Goal: Book appointment/travel/reservation

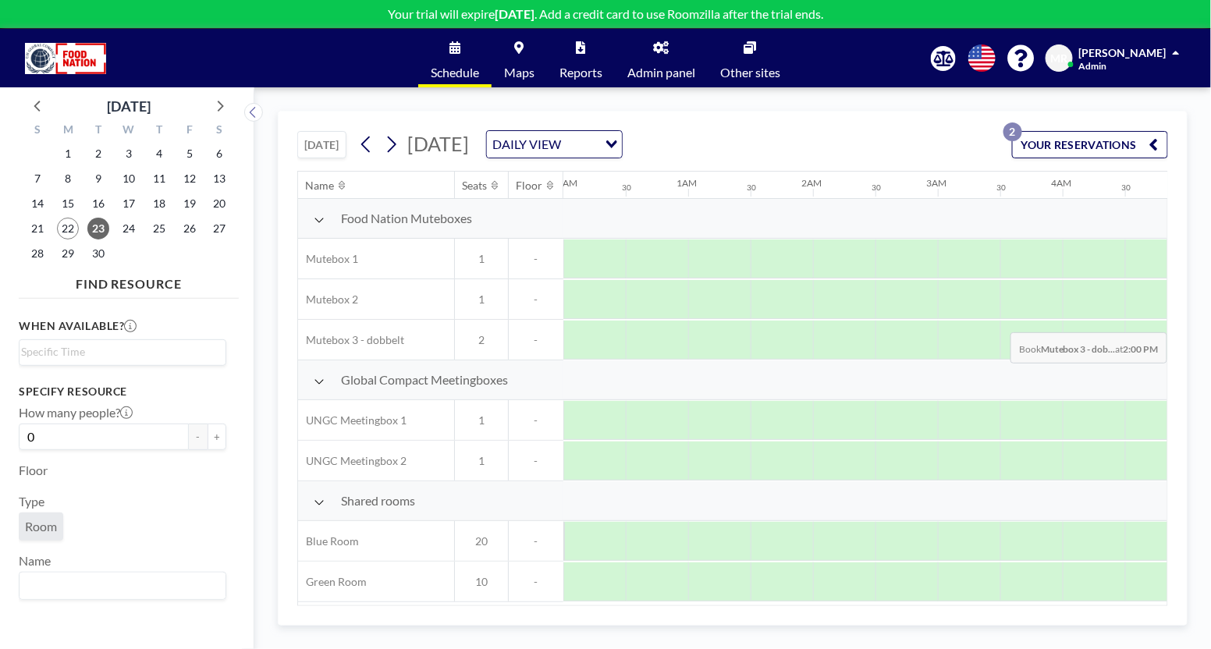
scroll to position [0, 1232]
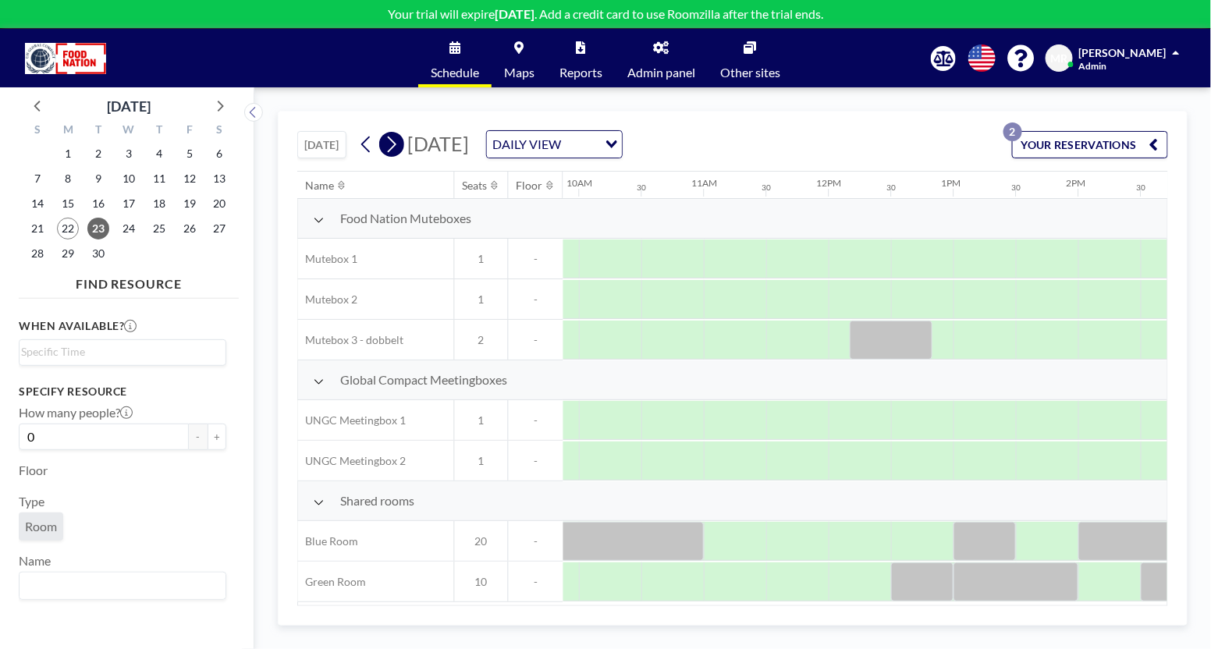
click at [390, 141] on icon at bounding box center [391, 144] width 15 height 23
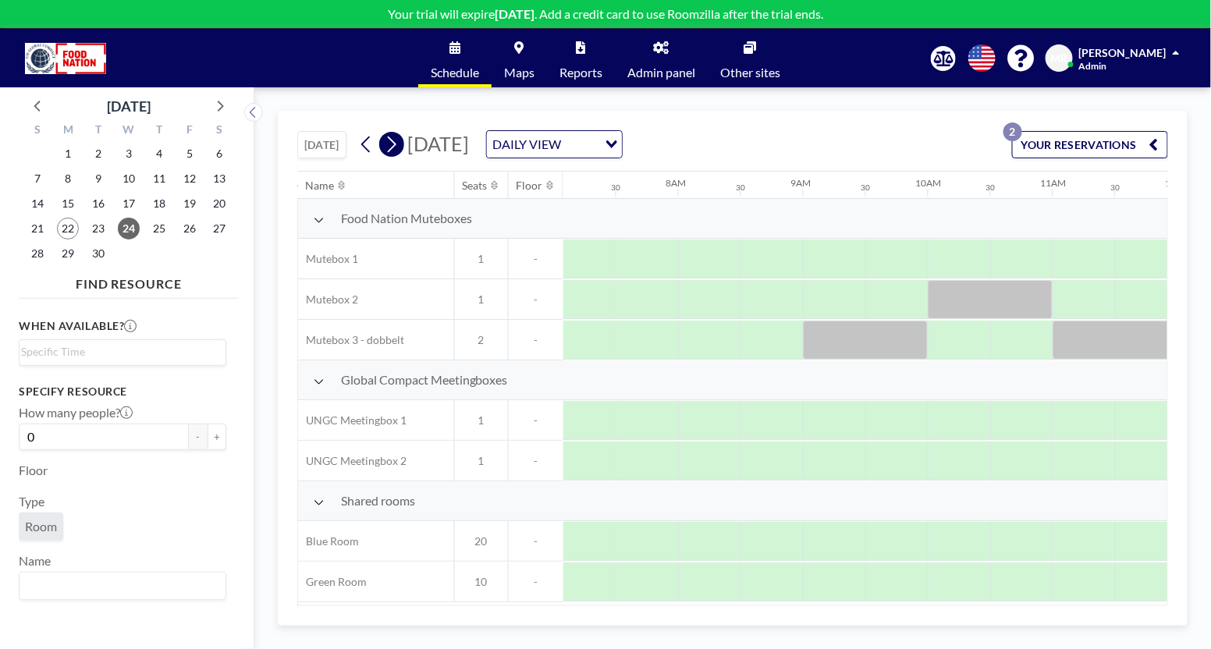
scroll to position [0, 936]
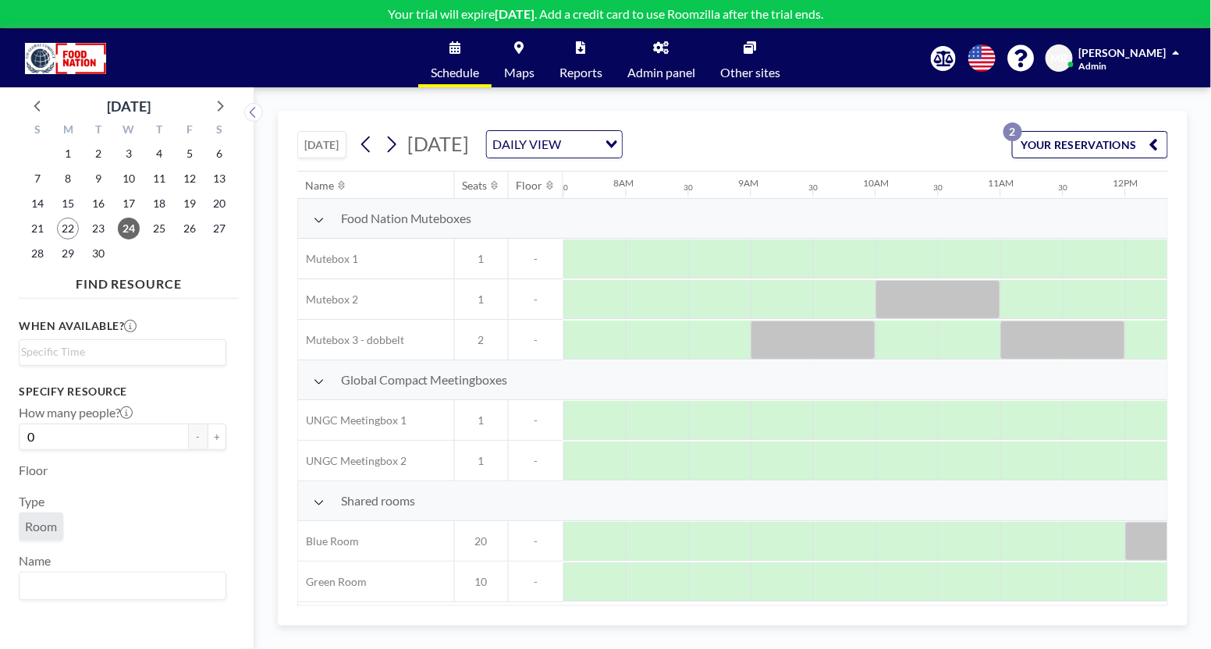
click at [470, 145] on span "[DATE]" at bounding box center [439, 143] width 62 height 23
click at [470, 144] on span "[DATE]" at bounding box center [439, 143] width 62 height 23
click at [396, 142] on icon at bounding box center [392, 145] width 9 height 16
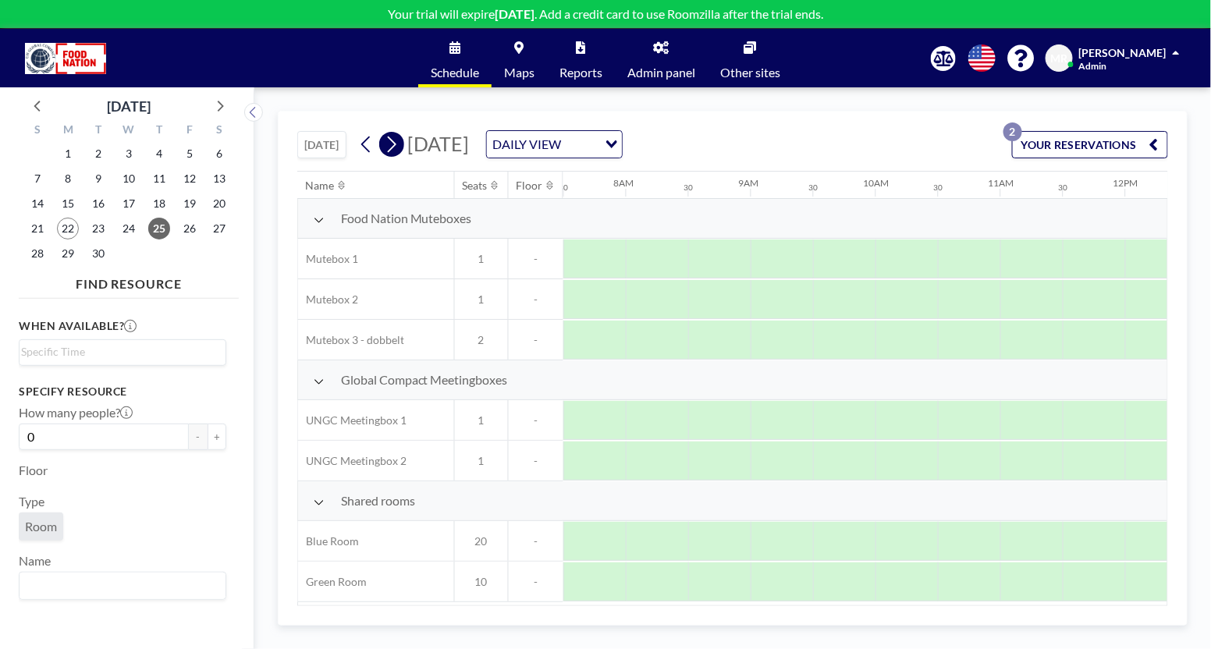
click at [396, 142] on icon at bounding box center [392, 145] width 9 height 16
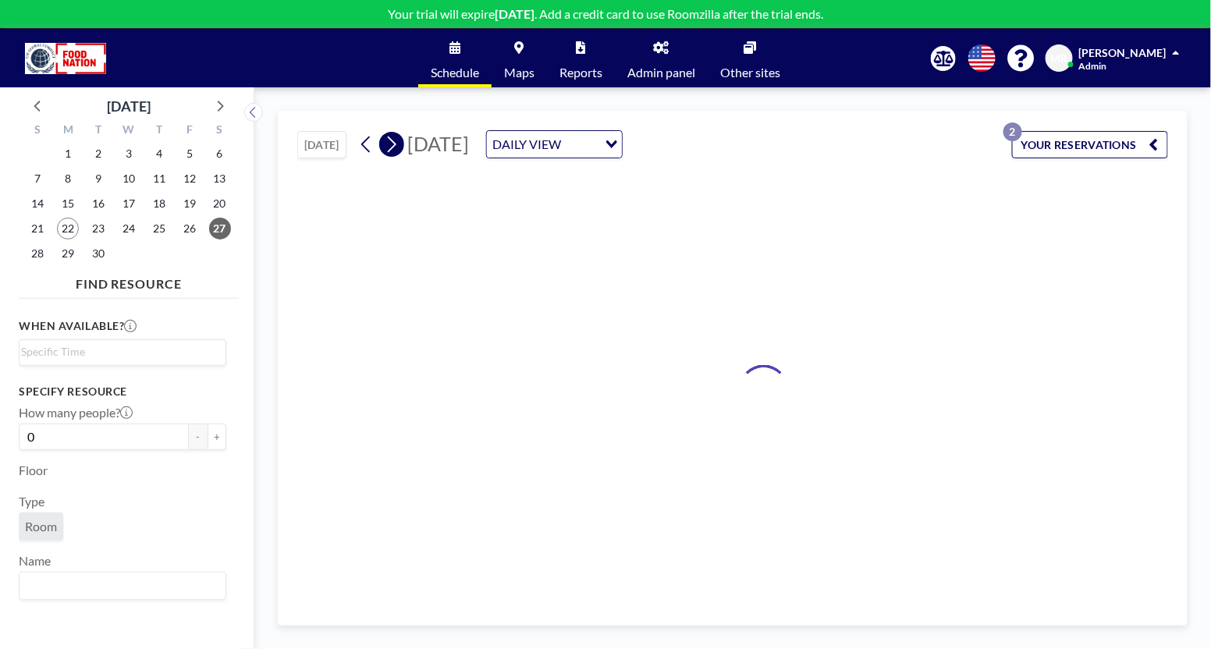
click at [396, 142] on icon at bounding box center [392, 145] width 9 height 16
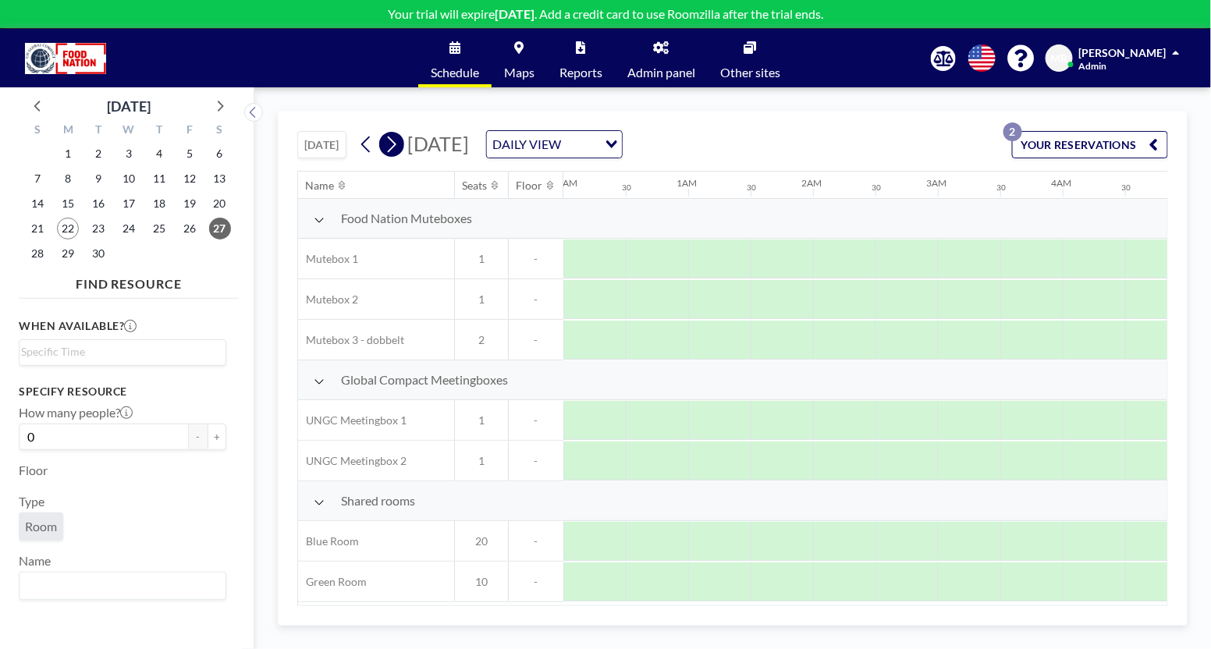
scroll to position [0, 0]
click at [396, 142] on icon at bounding box center [392, 145] width 9 height 16
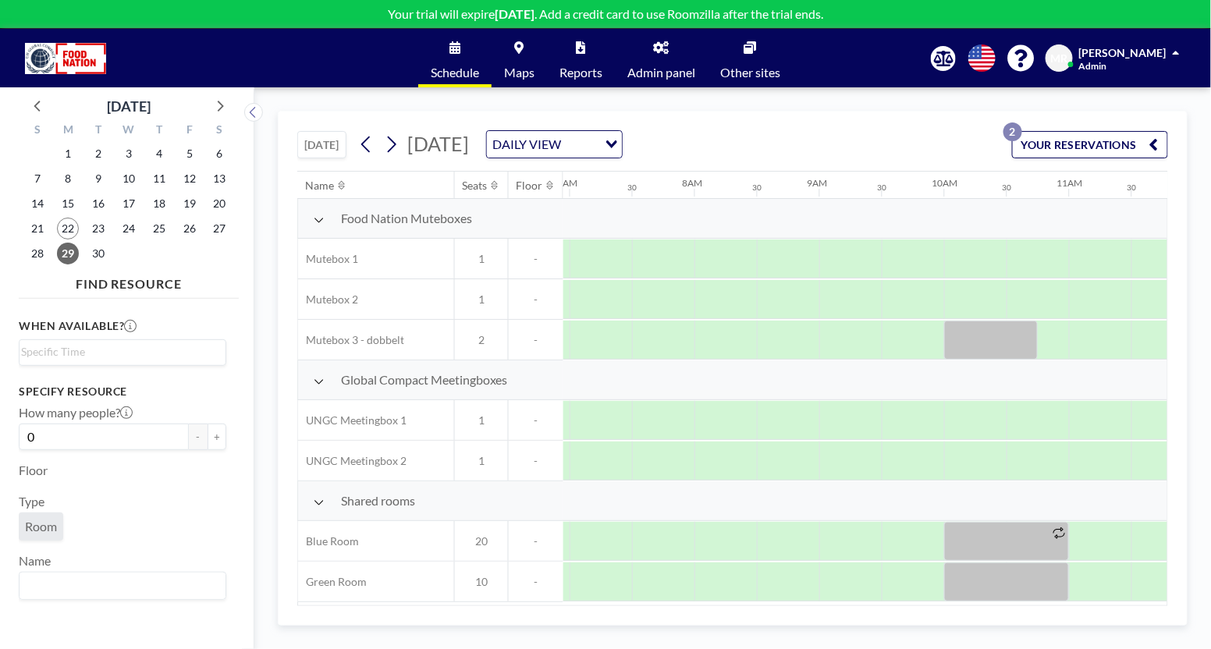
scroll to position [0, 936]
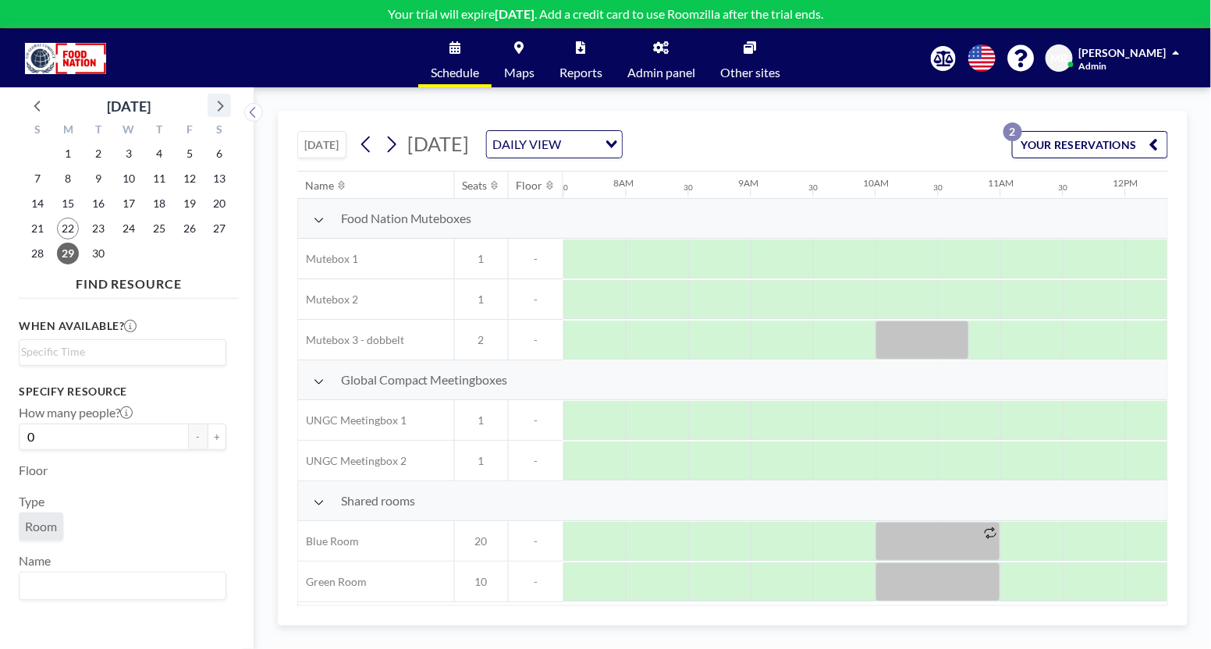
click at [225, 101] on icon at bounding box center [219, 105] width 20 height 20
click at [130, 225] on span "22" at bounding box center [129, 229] width 22 height 22
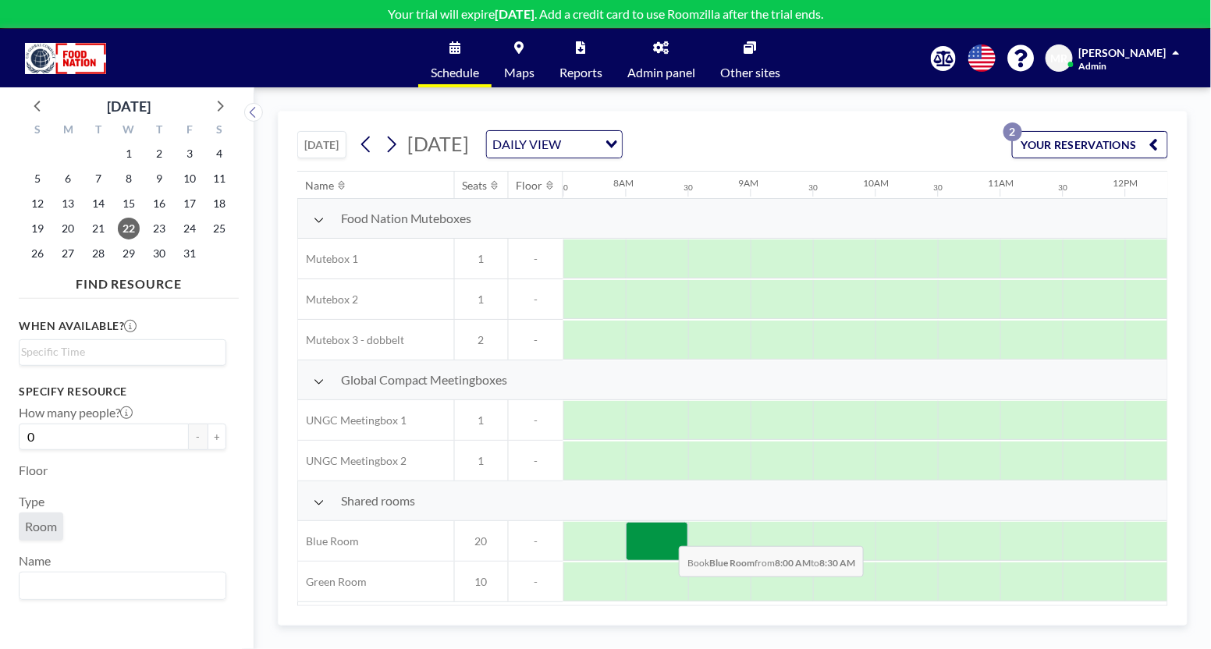
click at [667, 531] on div at bounding box center [657, 541] width 62 height 39
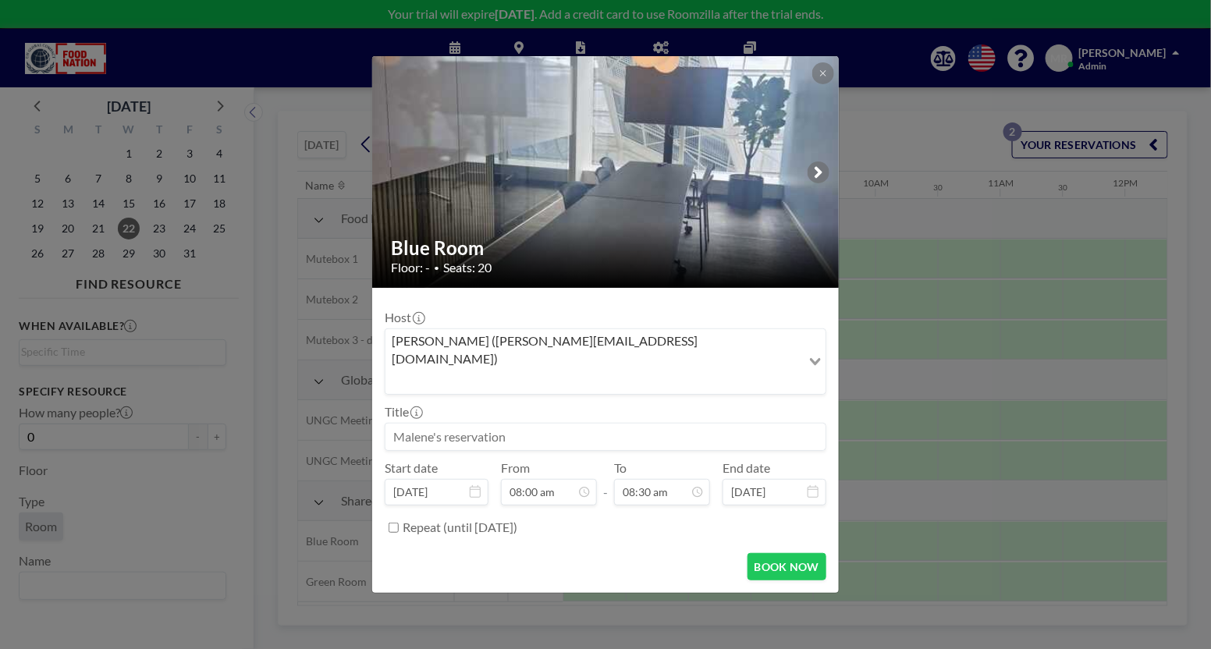
click at [392, 424] on input at bounding box center [605, 437] width 440 height 27
type input "FN: Best.møde"
click at [540, 331] on div "08:30 am" at bounding box center [595, 345] width 186 height 28
type input "08:30 am"
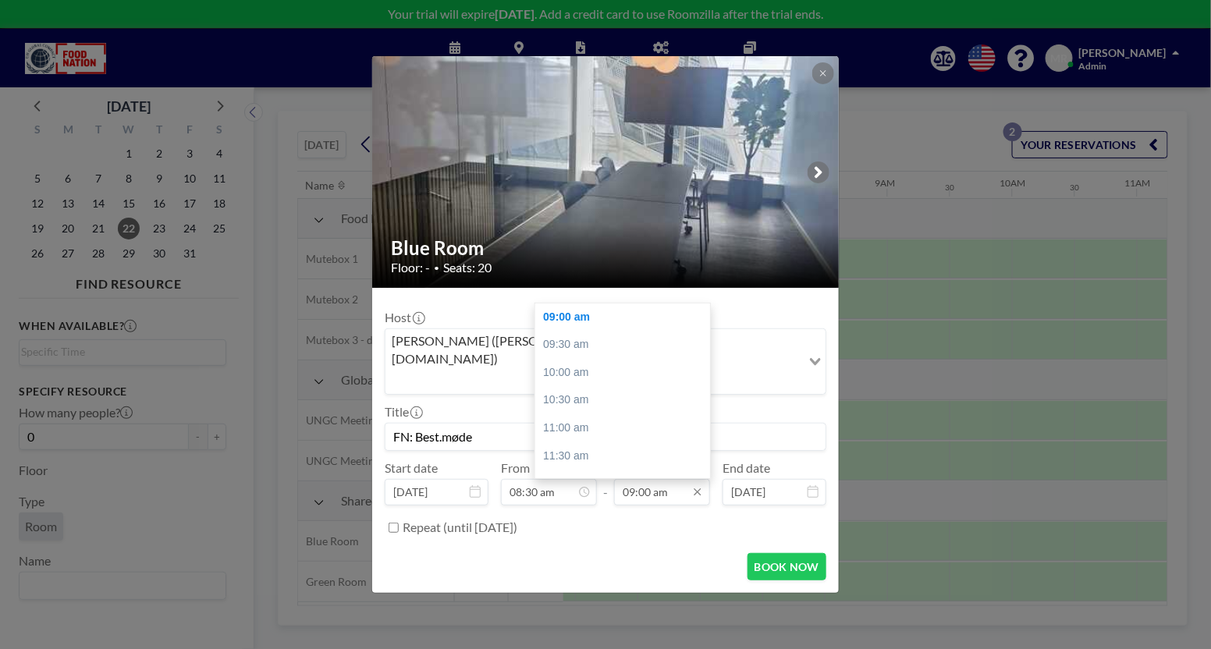
scroll to position [0, 998]
click at [654, 479] on input "09:00 am" at bounding box center [662, 492] width 96 height 27
click at [551, 347] on div "02:00 pm" at bounding box center [628, 361] width 186 height 28
type input "02:00 pm"
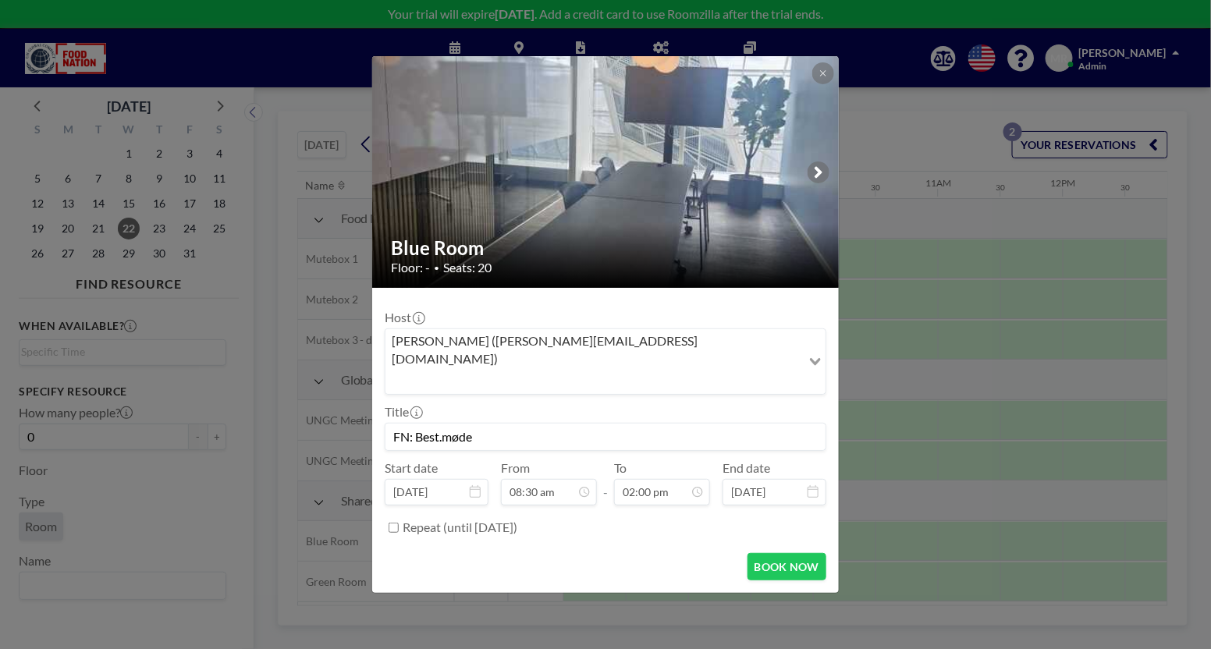
scroll to position [778, 0]
click at [782, 553] on button "BOOK NOW" at bounding box center [786, 566] width 79 height 27
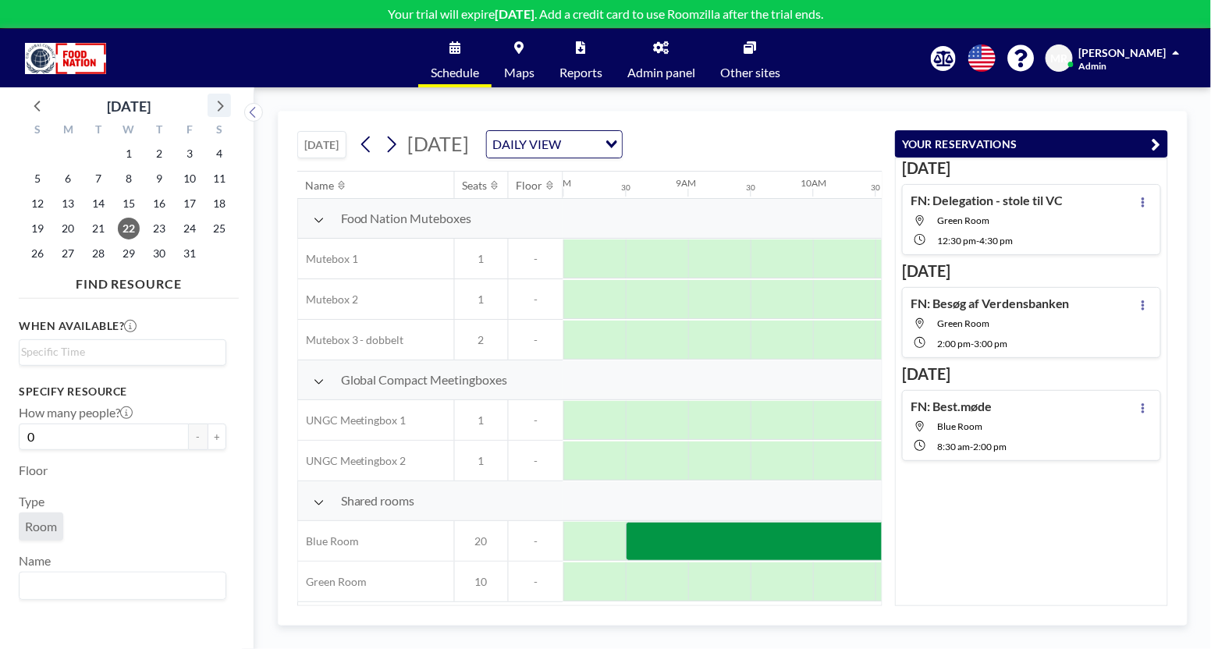
click at [220, 105] on icon at bounding box center [219, 105] width 20 height 20
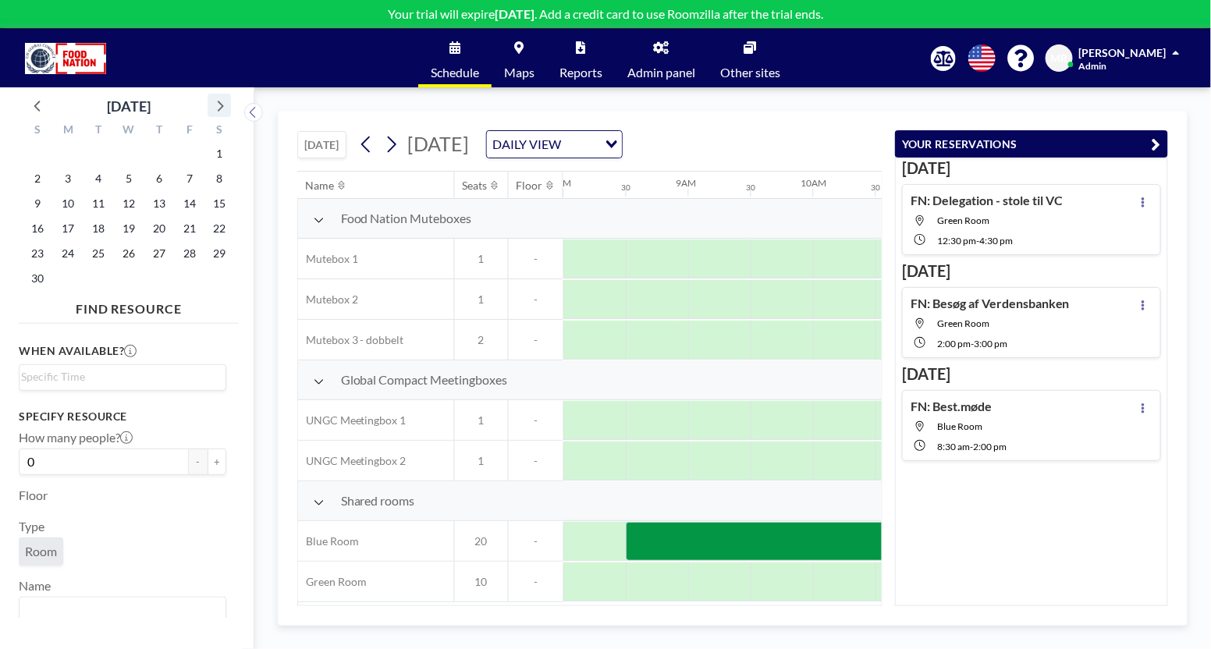
click at [220, 105] on icon at bounding box center [219, 105] width 20 height 20
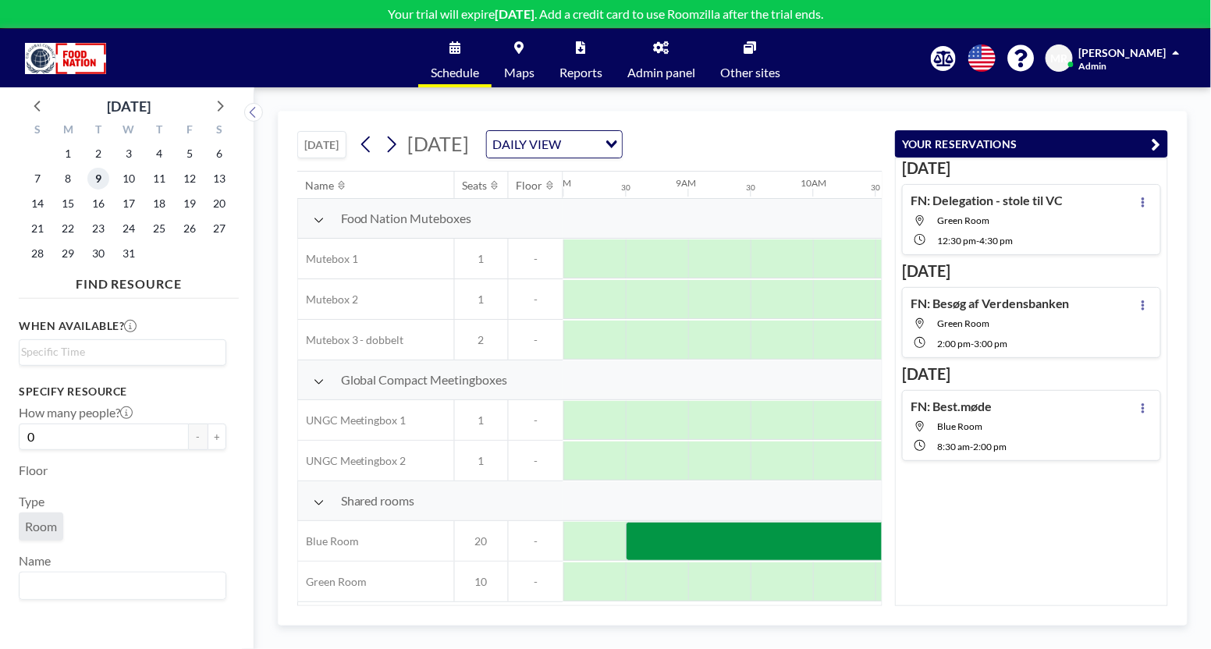
click at [102, 179] on span "9" at bounding box center [98, 179] width 22 height 22
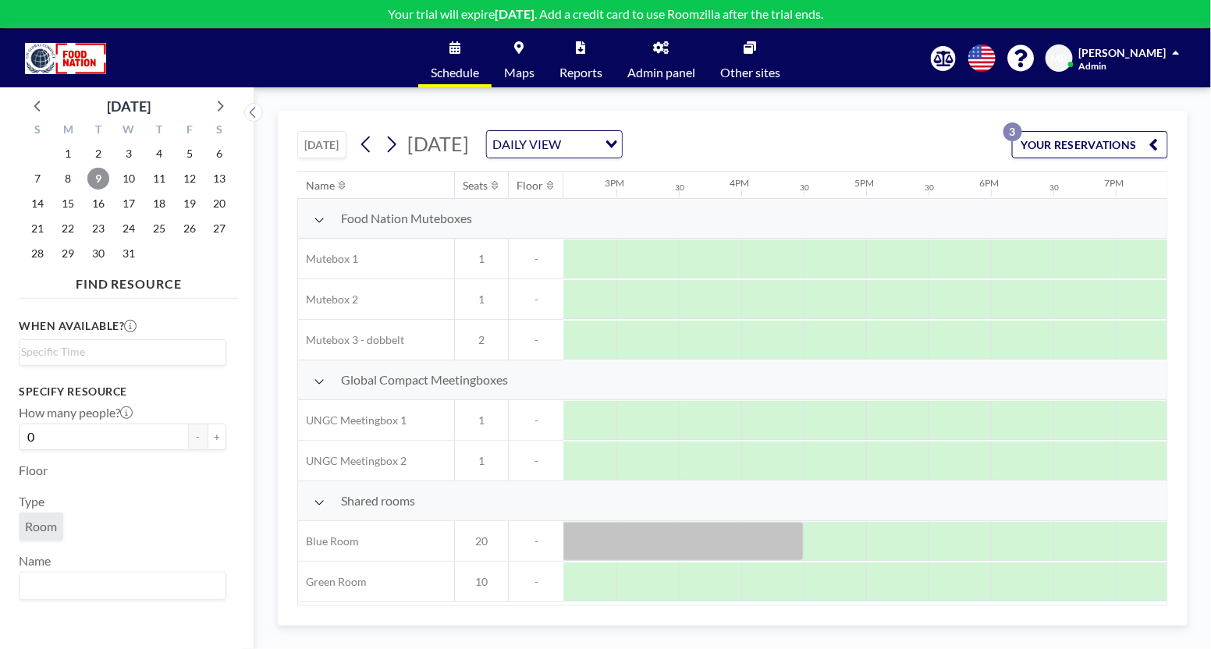
scroll to position [0, 1661]
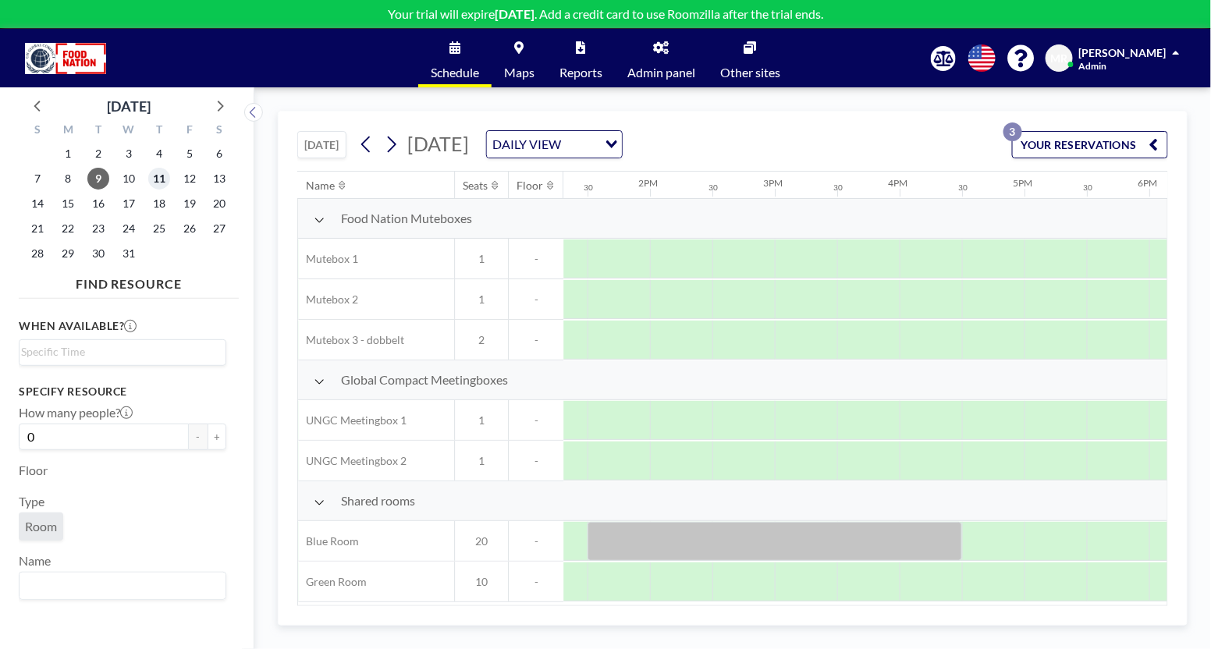
click at [159, 174] on span "11" at bounding box center [159, 179] width 22 height 22
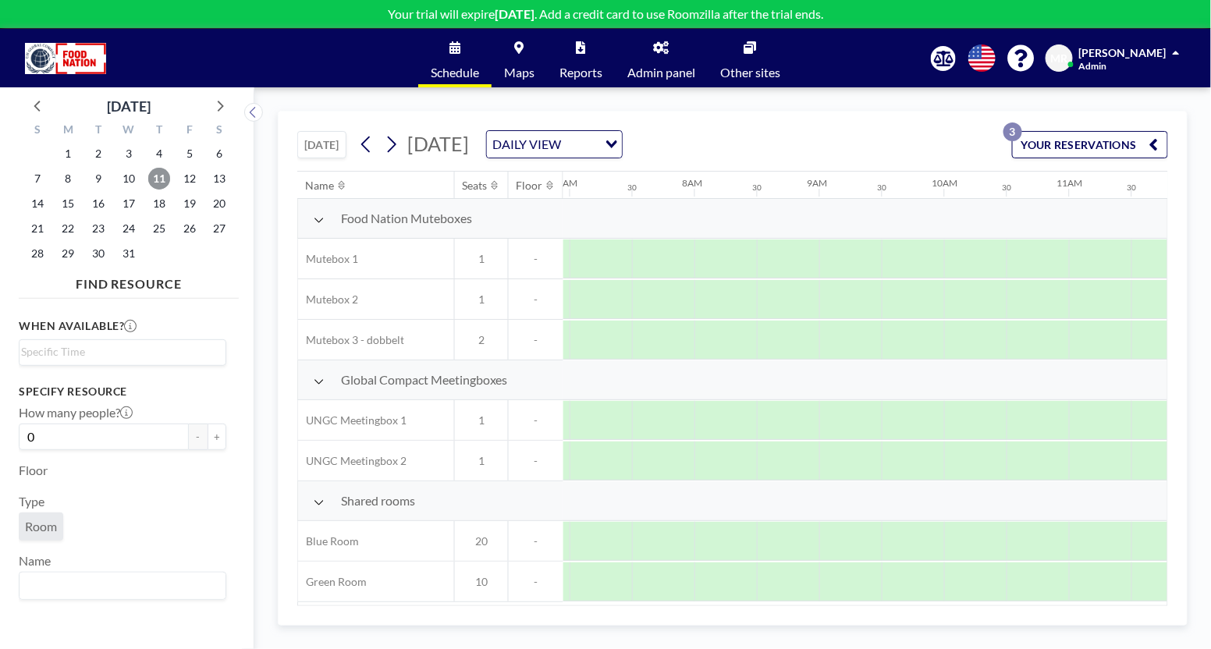
scroll to position [0, 936]
click at [1147, 607] on div "[DATE] [DATE] DAILY VIEW Loading... YOUR RESERVATIONS 3 Name Seats Floor 12AM 3…" at bounding box center [732, 368] width 909 height 515
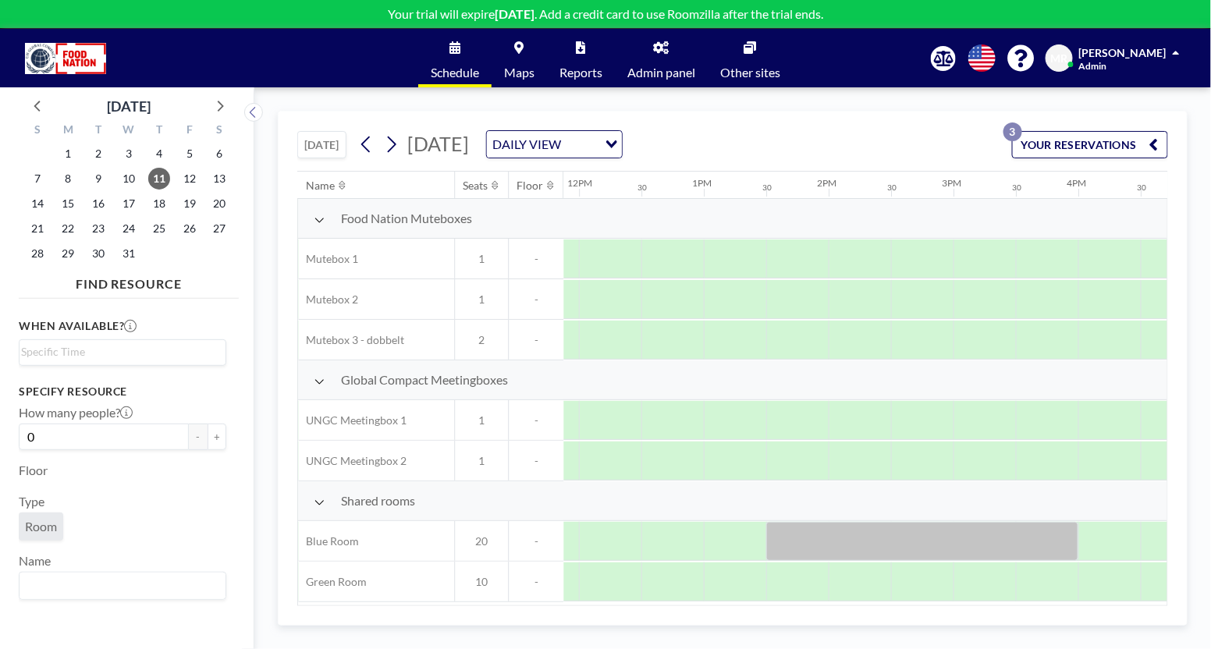
scroll to position [0, 1513]
click at [34, 104] on icon at bounding box center [38, 105] width 20 height 20
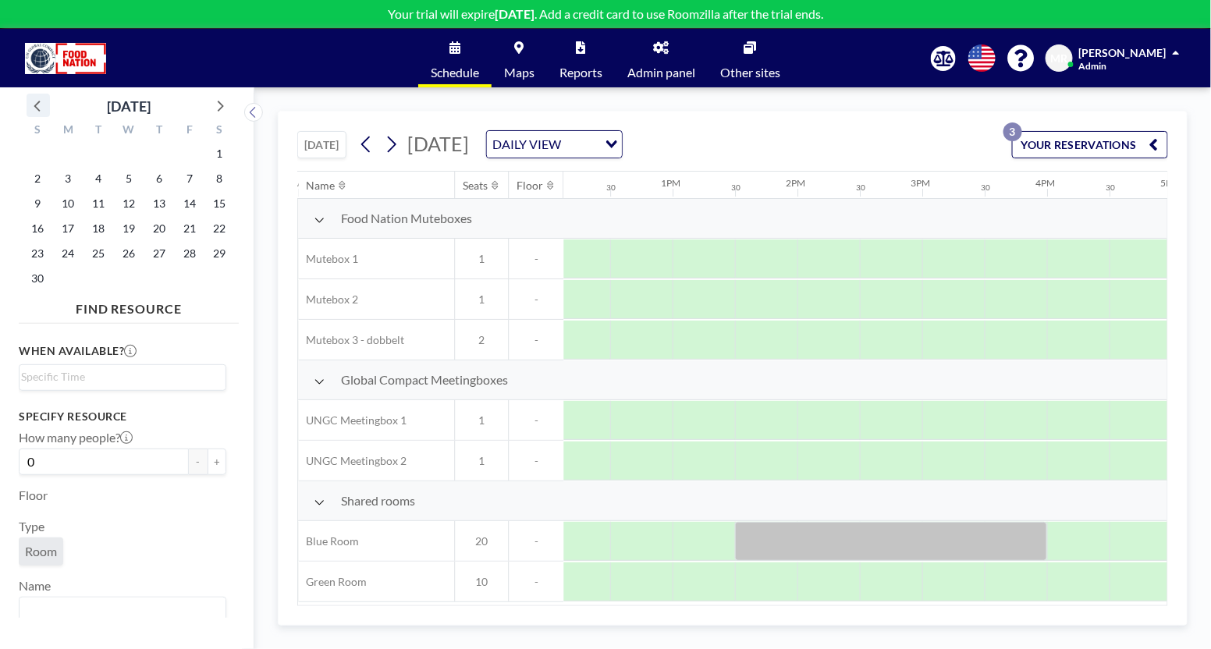
click at [34, 104] on icon at bounding box center [38, 105] width 20 height 20
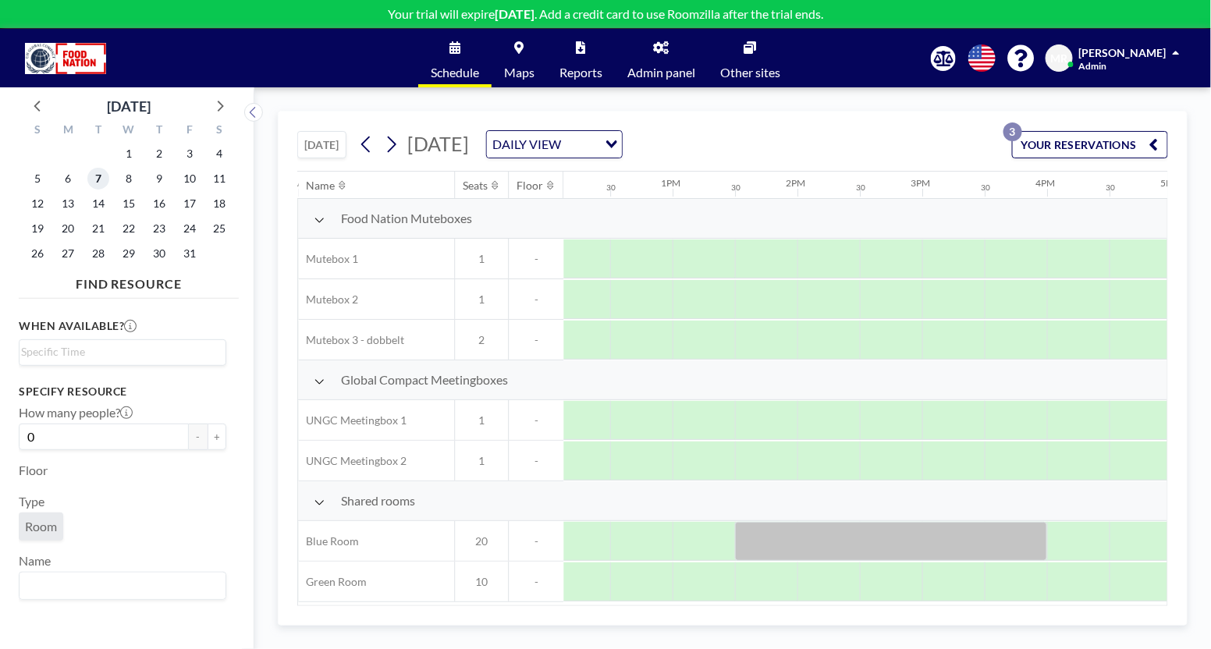
click at [102, 176] on span "7" at bounding box center [98, 179] width 22 height 22
